Goal: Navigation & Orientation: Find specific page/section

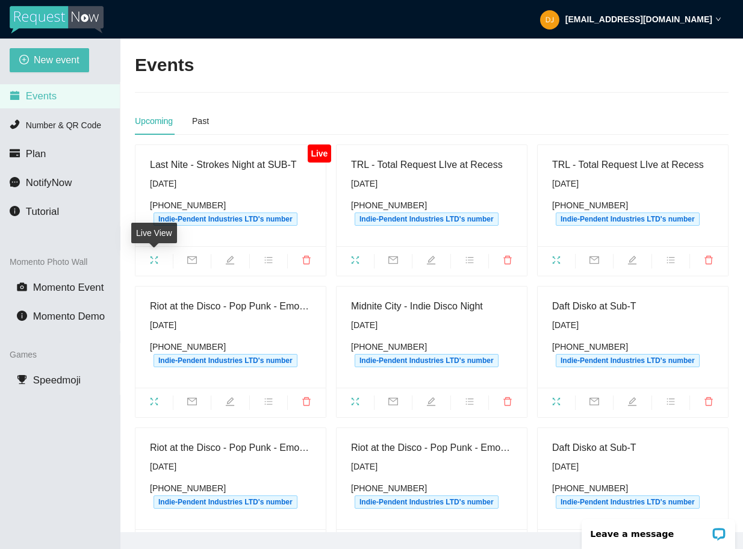
click at [153, 258] on icon "fullscreen" at bounding box center [154, 260] width 10 height 10
